Goal: Transaction & Acquisition: Purchase product/service

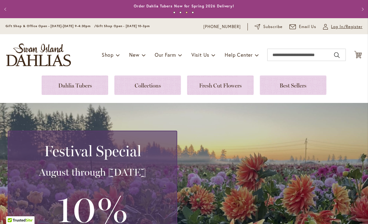
click at [348, 26] on span "Log In/Register" at bounding box center [346, 27] width 31 height 6
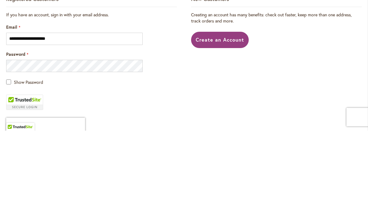
scroll to position [48, 0]
type input "**********"
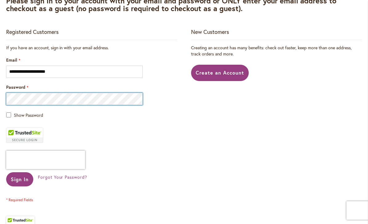
scroll to position [109, 0]
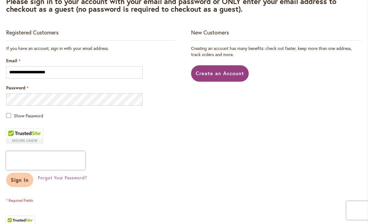
click at [20, 178] on span "Sign In" at bounding box center [20, 180] width 18 height 6
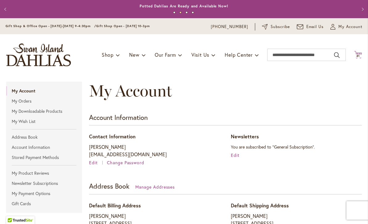
click at [358, 57] on icon at bounding box center [358, 54] width 8 height 7
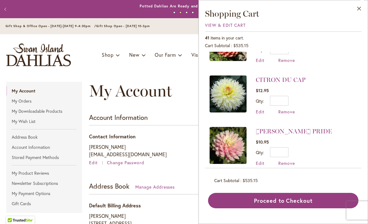
scroll to position [1397, 0]
click at [342, 175] on li "CHEWY $24.95 Qty * Update Edit Remove" at bounding box center [283, 197] width 147 height 51
click at [351, 172] on li "CHEWY $24.95 Qty * Update Edit Remove" at bounding box center [283, 197] width 147 height 51
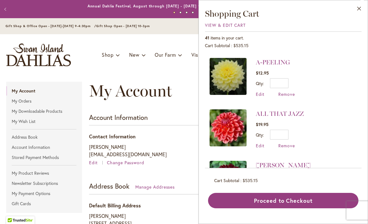
scroll to position [1774, 0]
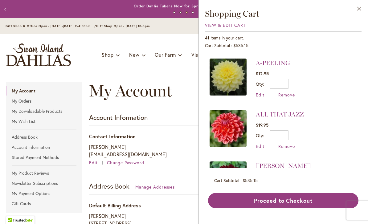
click at [333, 165] on li "Kaisha Lea $18.95 Qty * Update Edit Remove" at bounding box center [283, 180] width 147 height 51
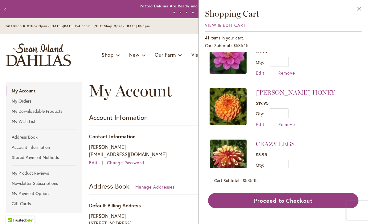
scroll to position [1231, 0]
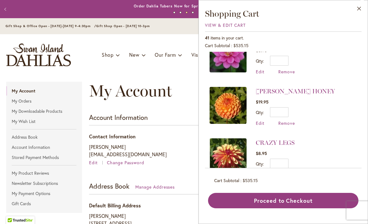
click at [353, 144] on li "CRAZY LEGS $8.95 Qty * Update Edit Remove" at bounding box center [283, 157] width 147 height 51
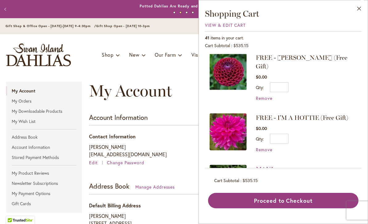
scroll to position [528, 0]
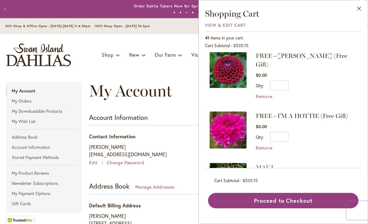
click at [352, 157] on li "MAUI $8.95 Qty * Update Edit Remove" at bounding box center [283, 182] width 147 height 51
